Goal: Use online tool/utility: Utilize a website feature to perform a specific function

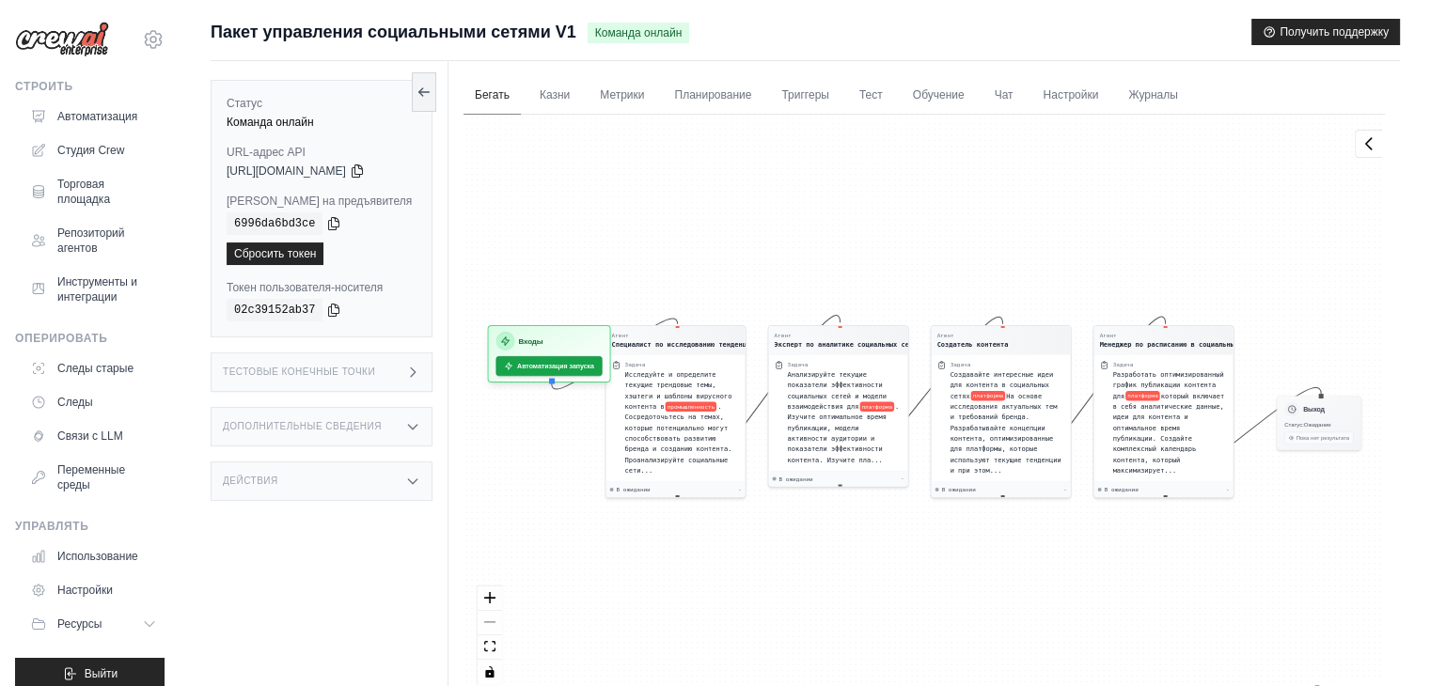
click at [501, 89] on font "Бегать" at bounding box center [492, 94] width 35 height 13
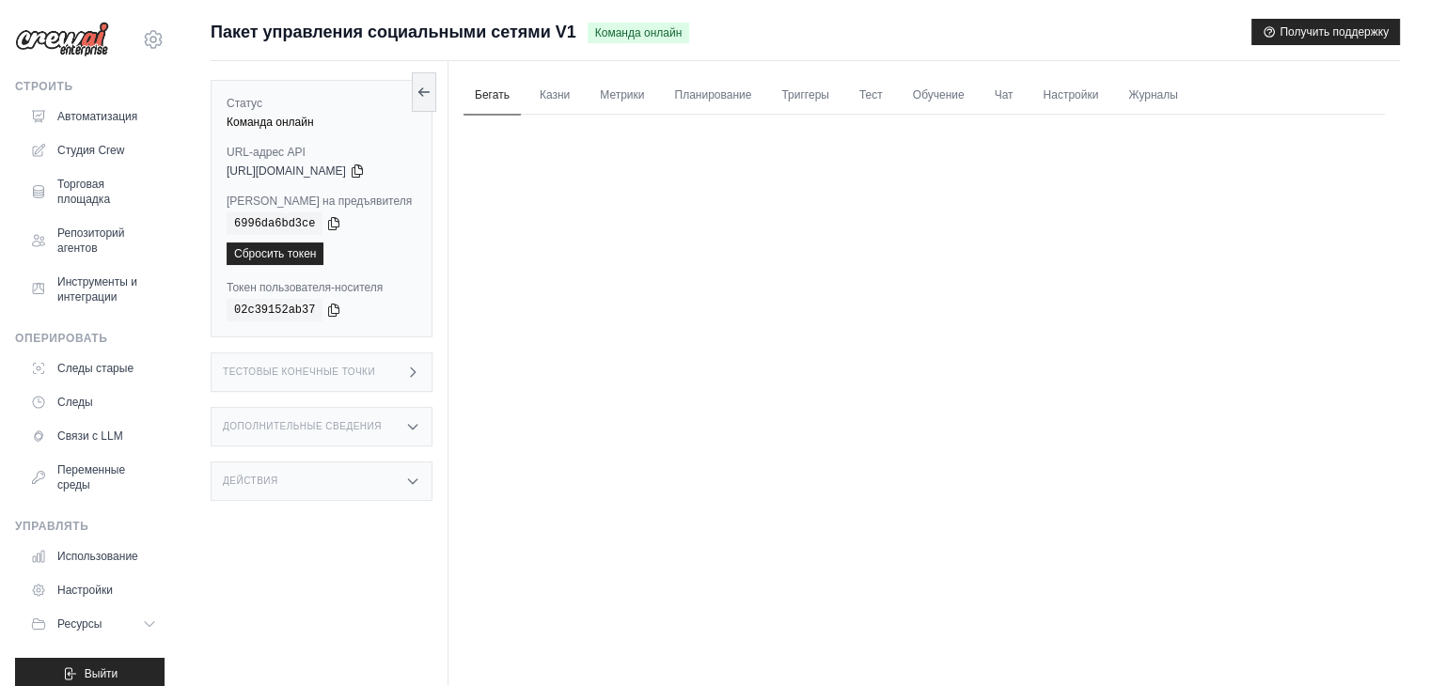
click at [495, 89] on font "Бегать" at bounding box center [492, 94] width 35 height 13
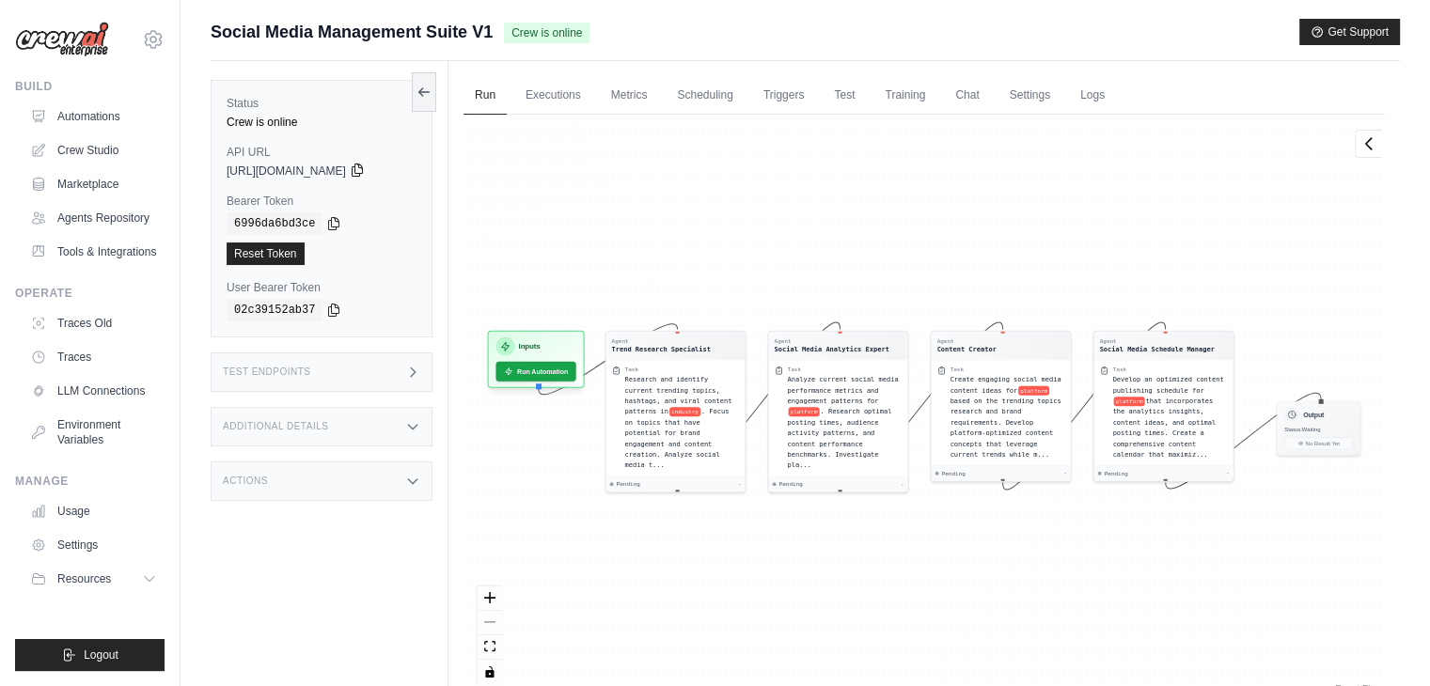
click at [362, 167] on icon at bounding box center [357, 171] width 10 height 12
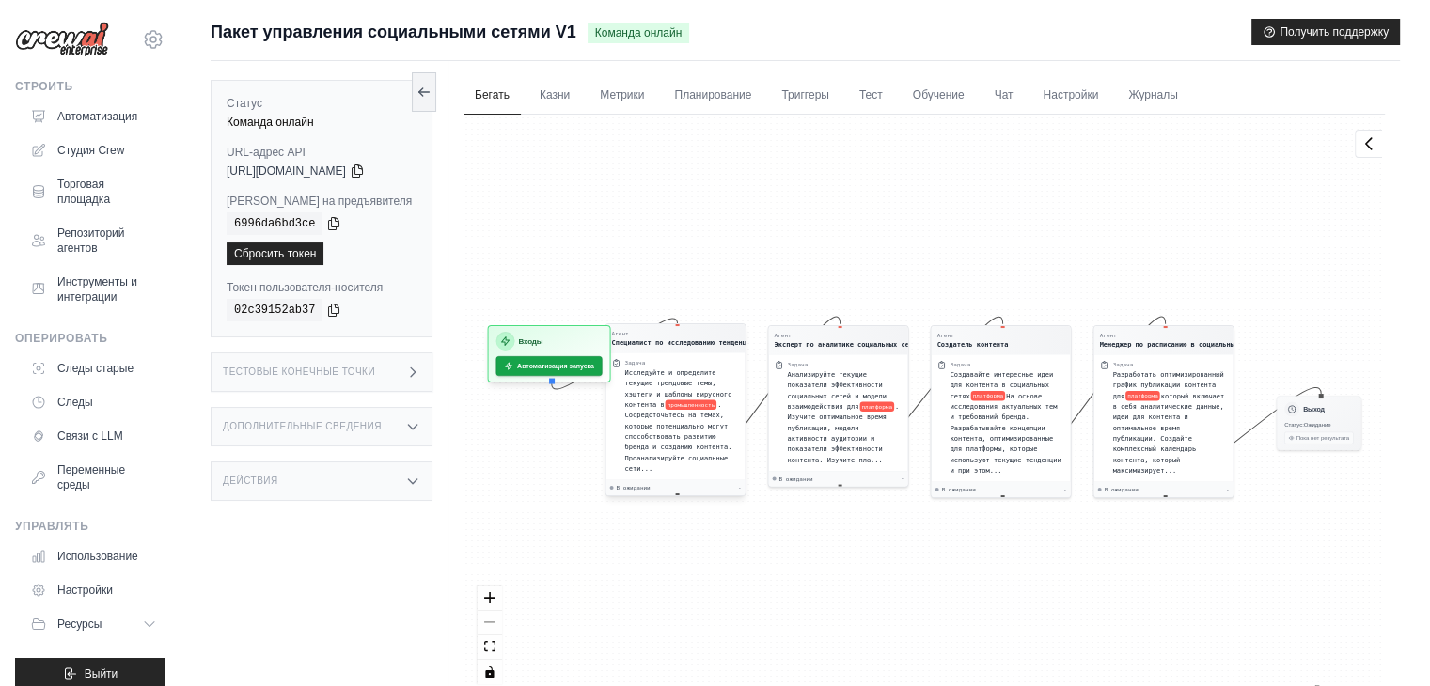
click at [675, 387] on div "Исследуйте и определите текущие трендовые темы, хэштеги и шаблоны вирусного кон…" at bounding box center [682, 421] width 115 height 107
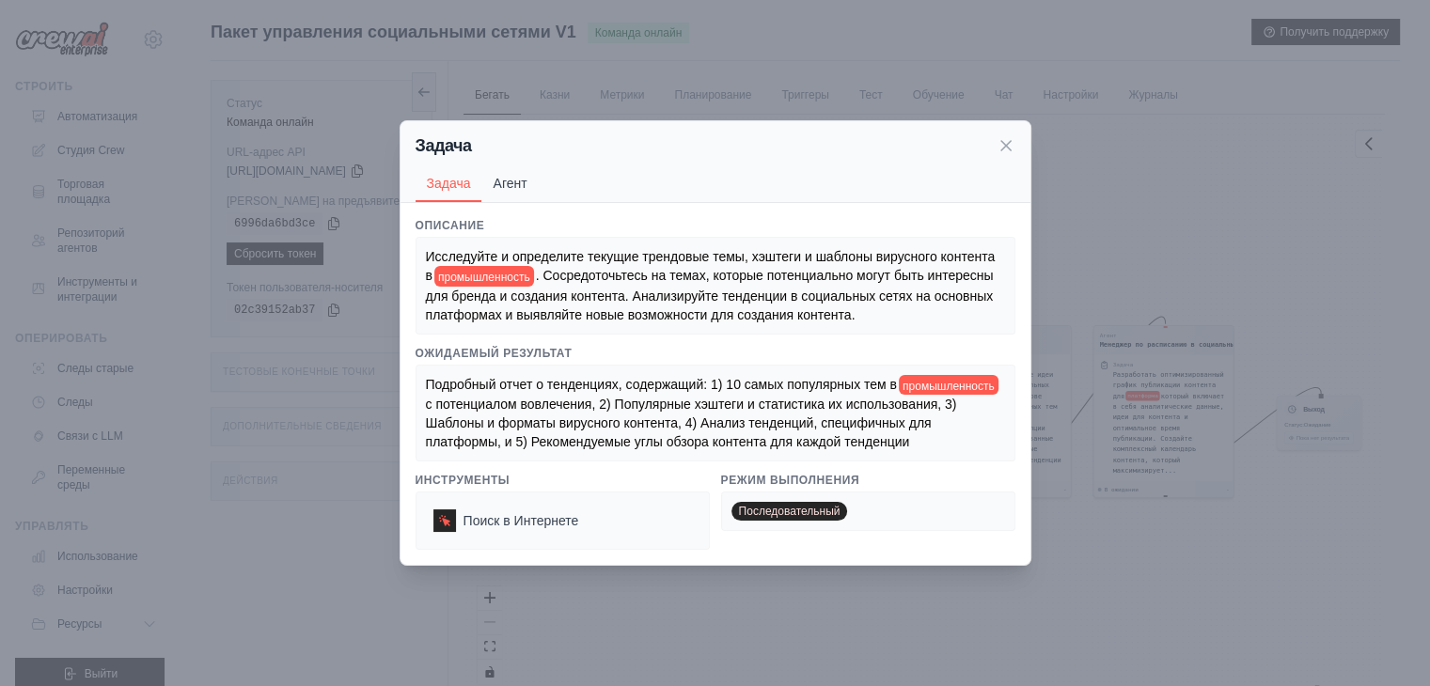
click at [518, 184] on font "Агент" at bounding box center [510, 183] width 34 height 15
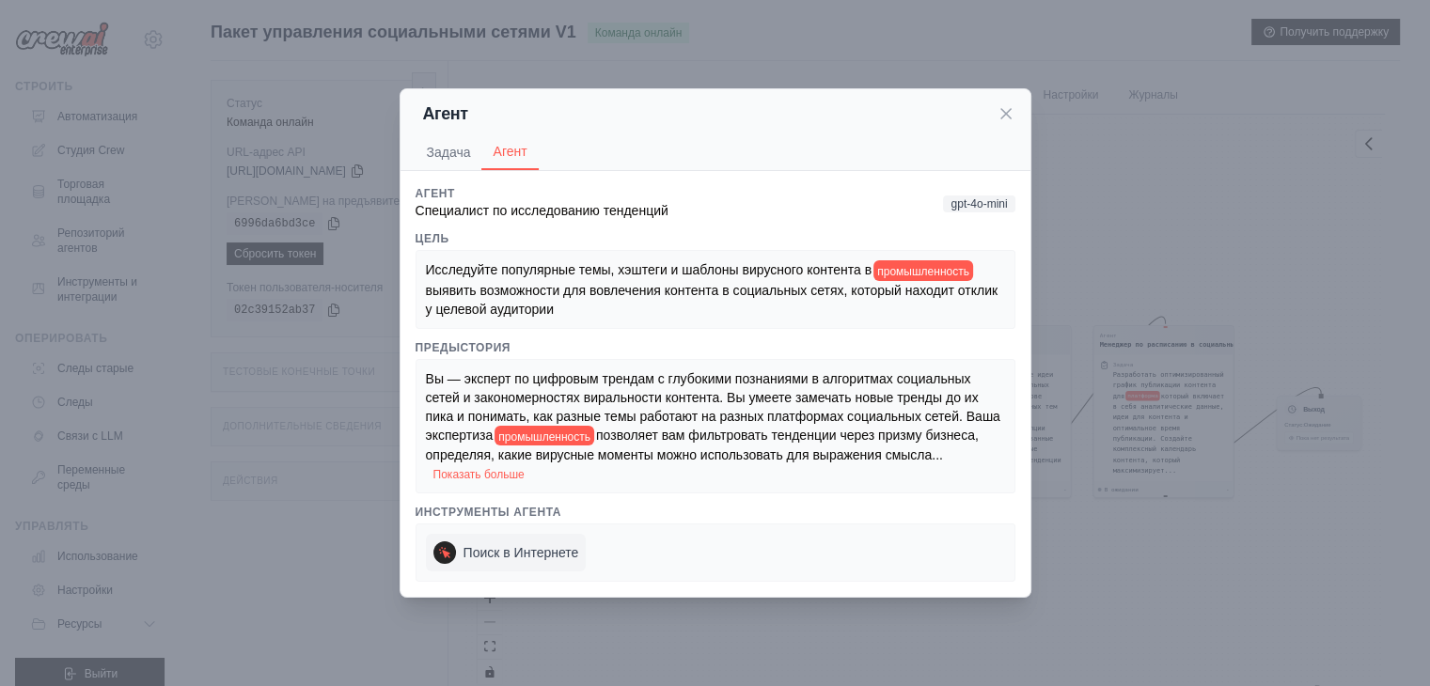
click at [445, 550] on icon at bounding box center [443, 552] width 11 height 11
click at [1004, 111] on icon at bounding box center [1005, 113] width 9 height 9
